Goal: Information Seeking & Learning: Learn about a topic

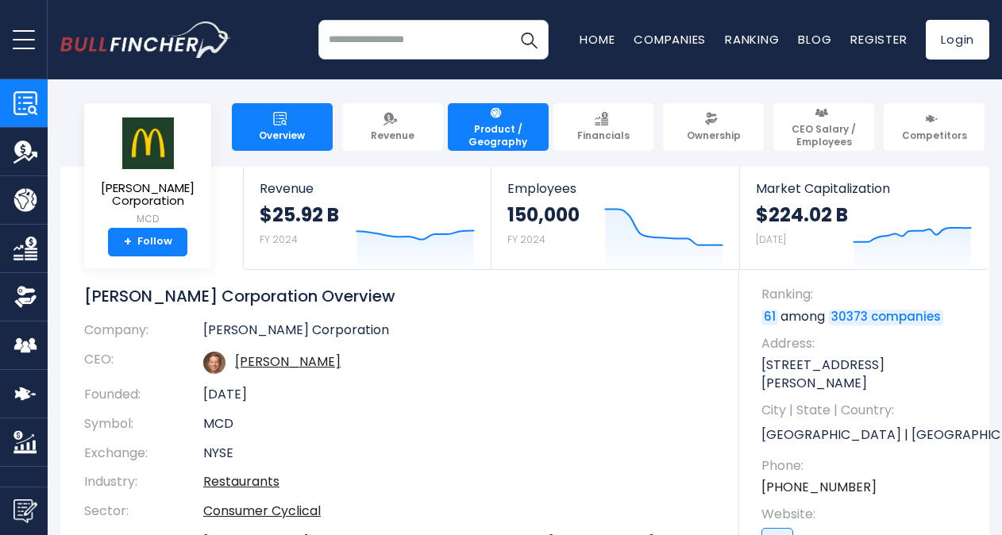
click at [497, 143] on span "Product / Geography" at bounding box center [498, 135] width 87 height 25
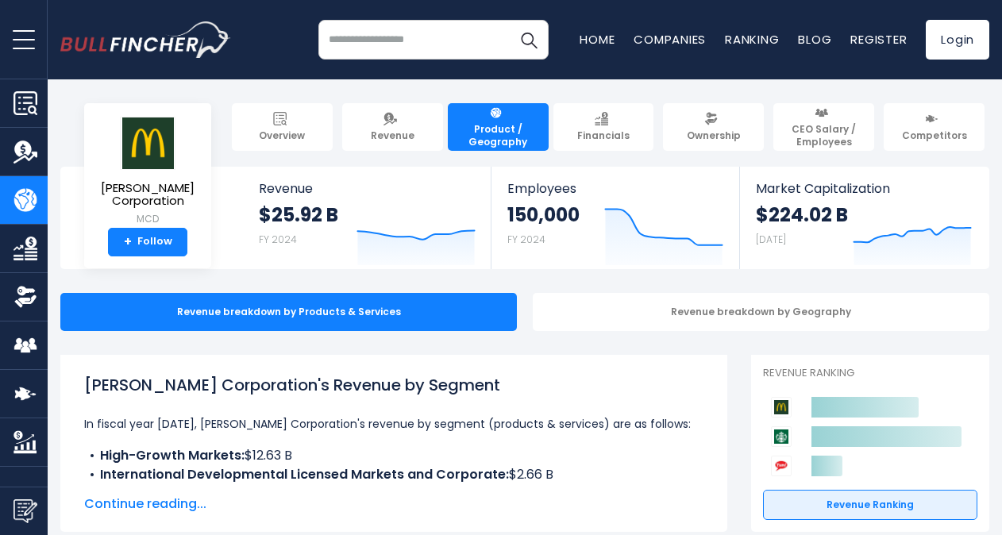
click at [503, 394] on h1 "McDonald's Corporation's Revenue by Segment" at bounding box center [393, 385] width 619 height 24
click at [267, 135] on span "Overview" at bounding box center [282, 135] width 46 height 13
